Goal: Find specific page/section: Find specific page/section

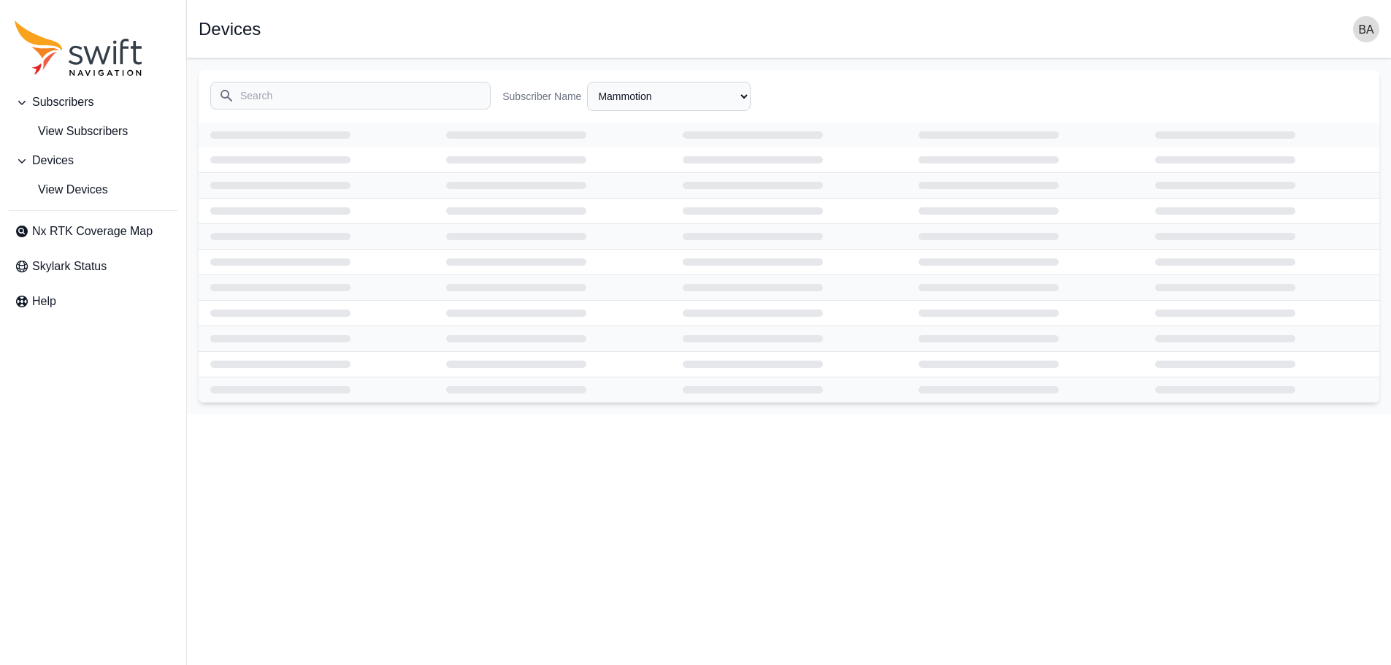
select select "3b15b43b-1669-4ed1-98a2-52b11d9c3b06"
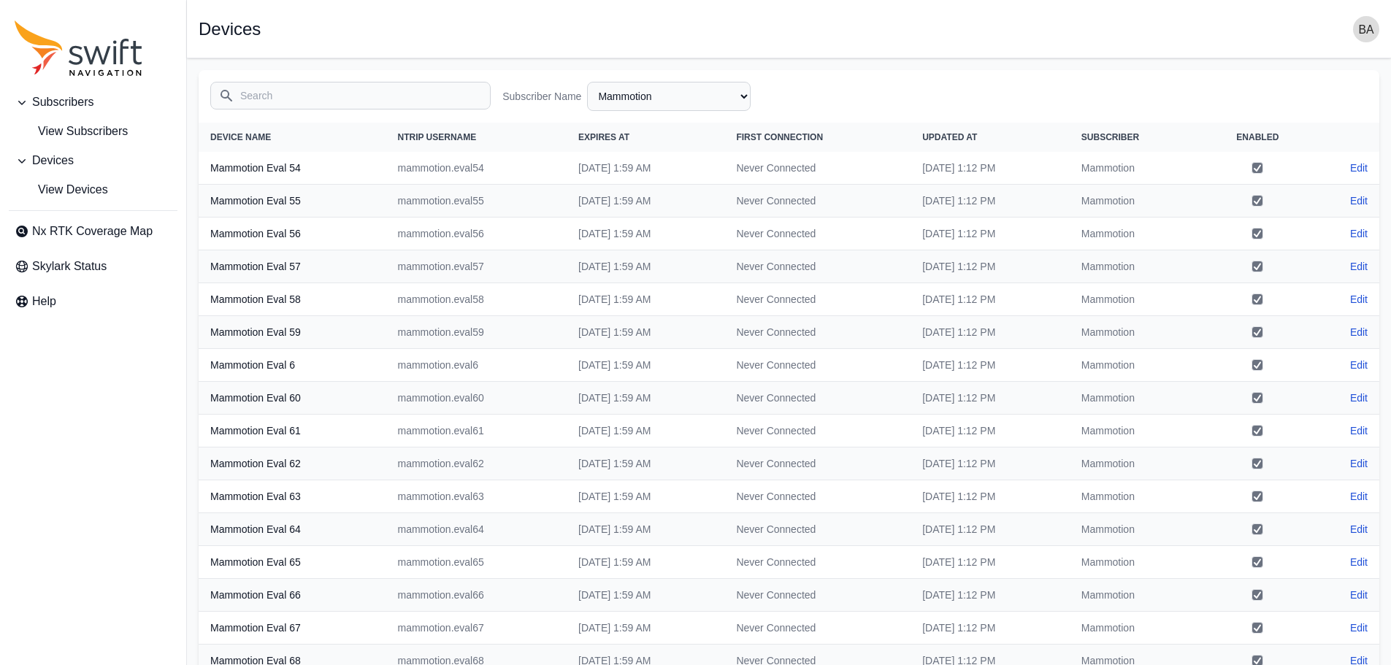
click at [73, 55] on icon "Sidenav" at bounding box center [79, 47] width 128 height 55
select select "Subscriber"
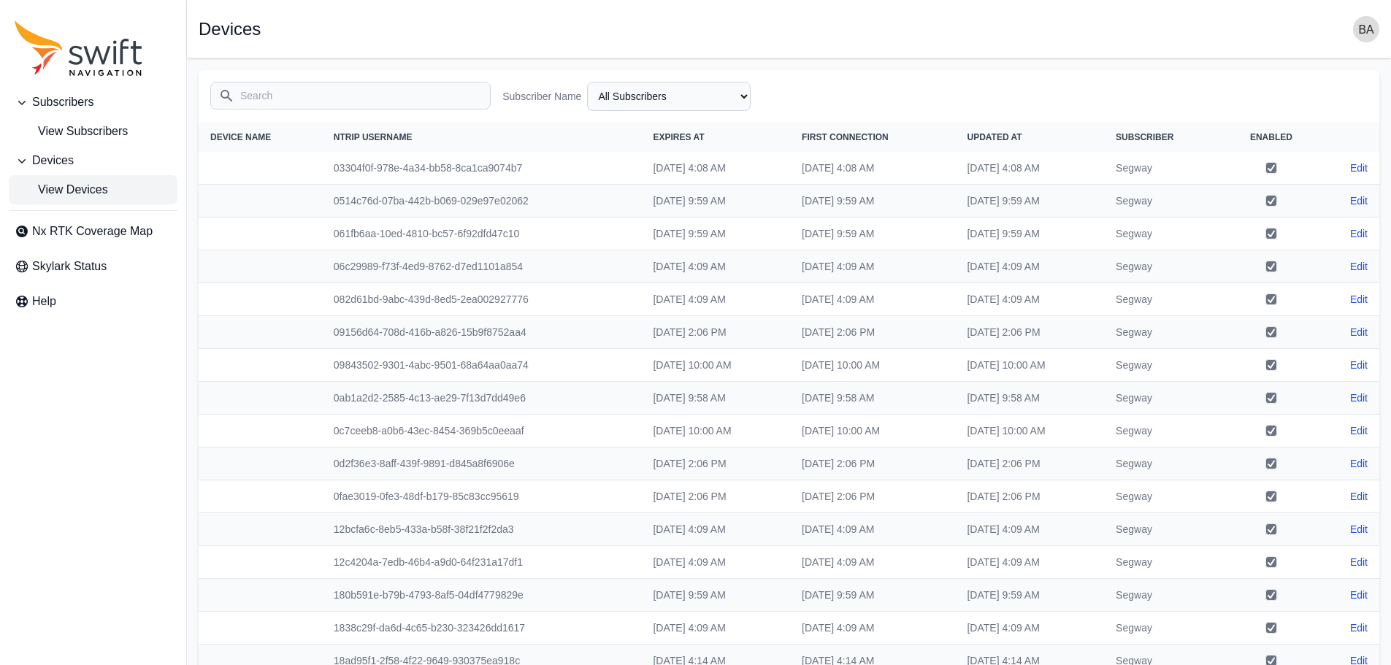
click at [90, 68] on icon "Sidenav" at bounding box center [79, 47] width 128 height 55
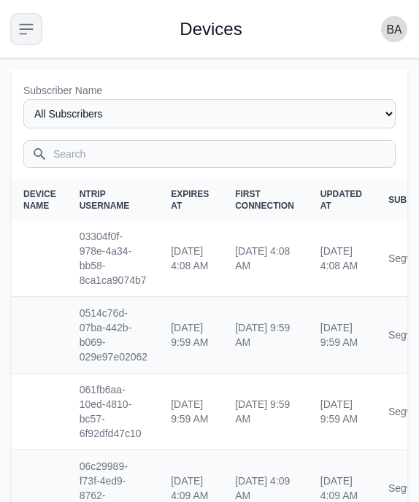
click at [24, 27] on icon "button" at bounding box center [27, 29] width 18 height 18
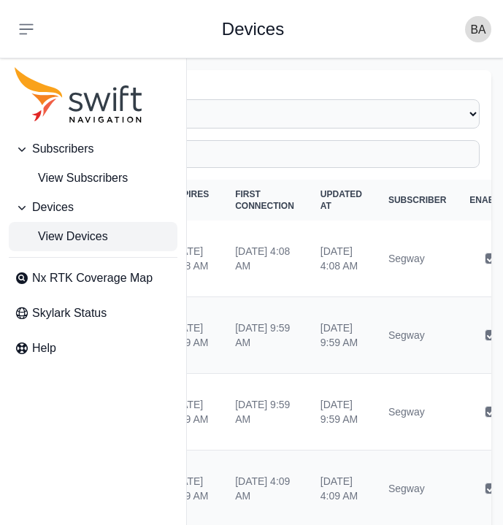
click at [83, 475] on div "Subscribers View Subscribers Devices View Devices Nx RTK Coverage Map Skylark S…" at bounding box center [93, 309] width 186 height 525
